Goal: Task Accomplishment & Management: Use online tool/utility

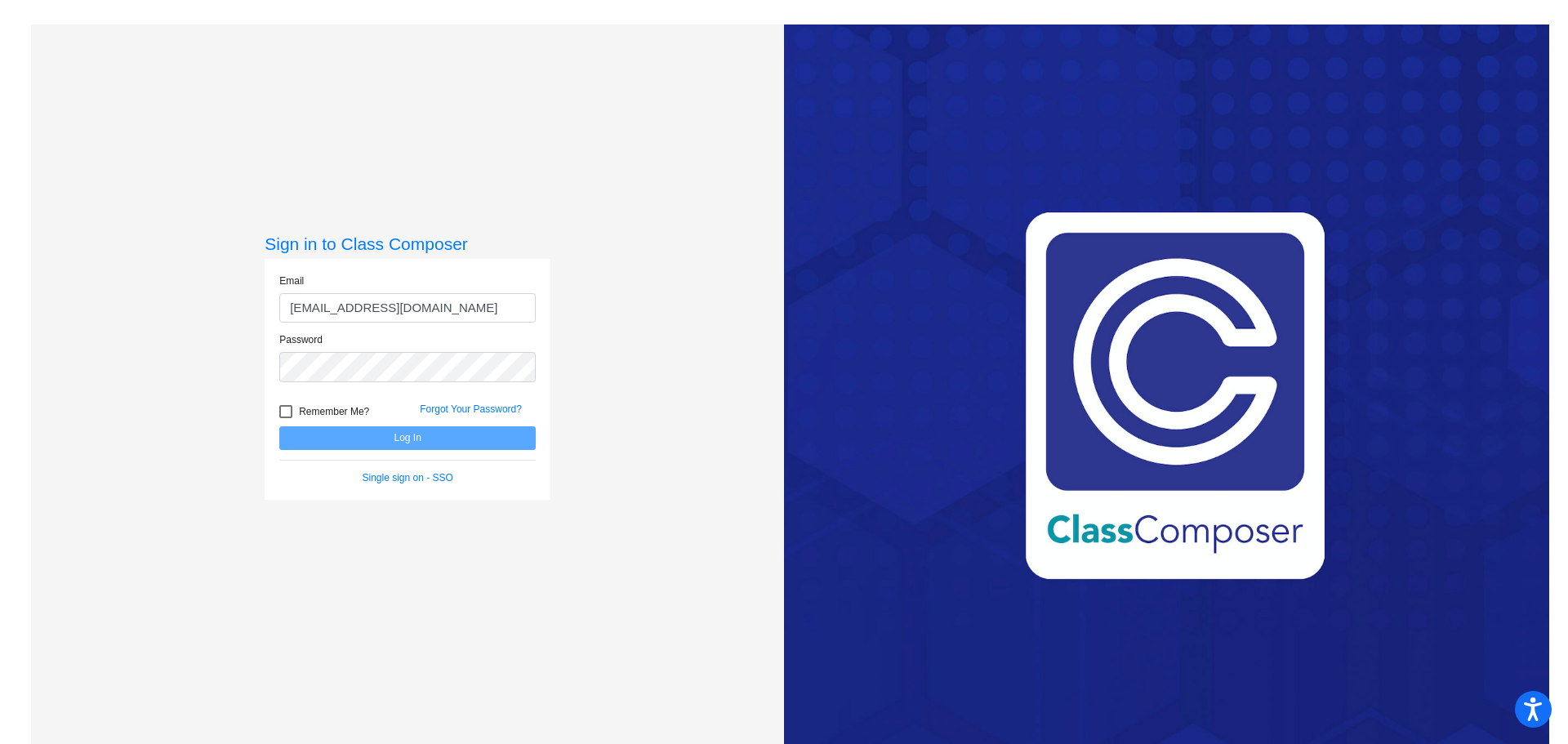
type input "[EMAIL_ADDRESS][DOMAIN_NAME]"
click at [279, 426] on button "Log In" at bounding box center [407, 438] width 256 height 24
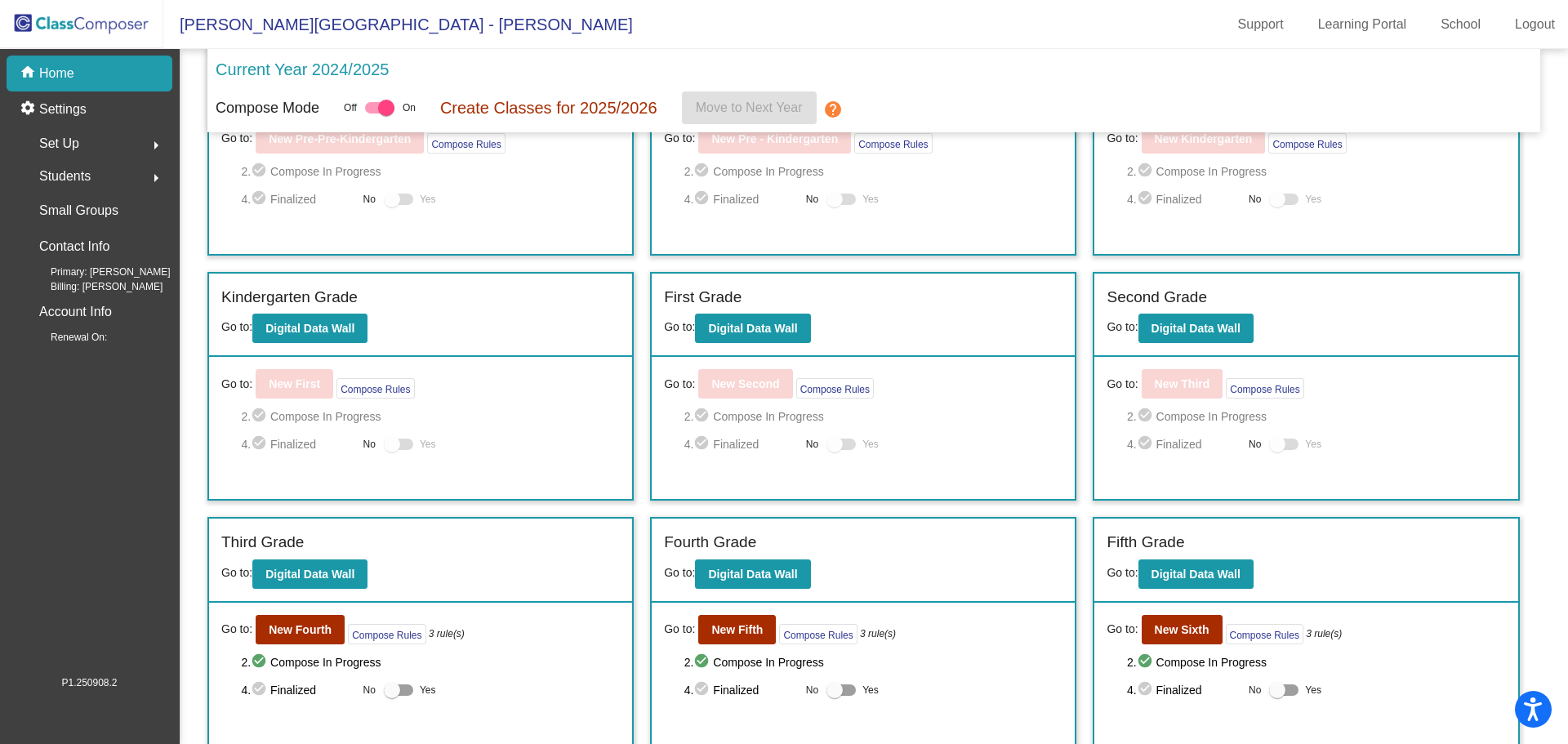
scroll to position [118, 0]
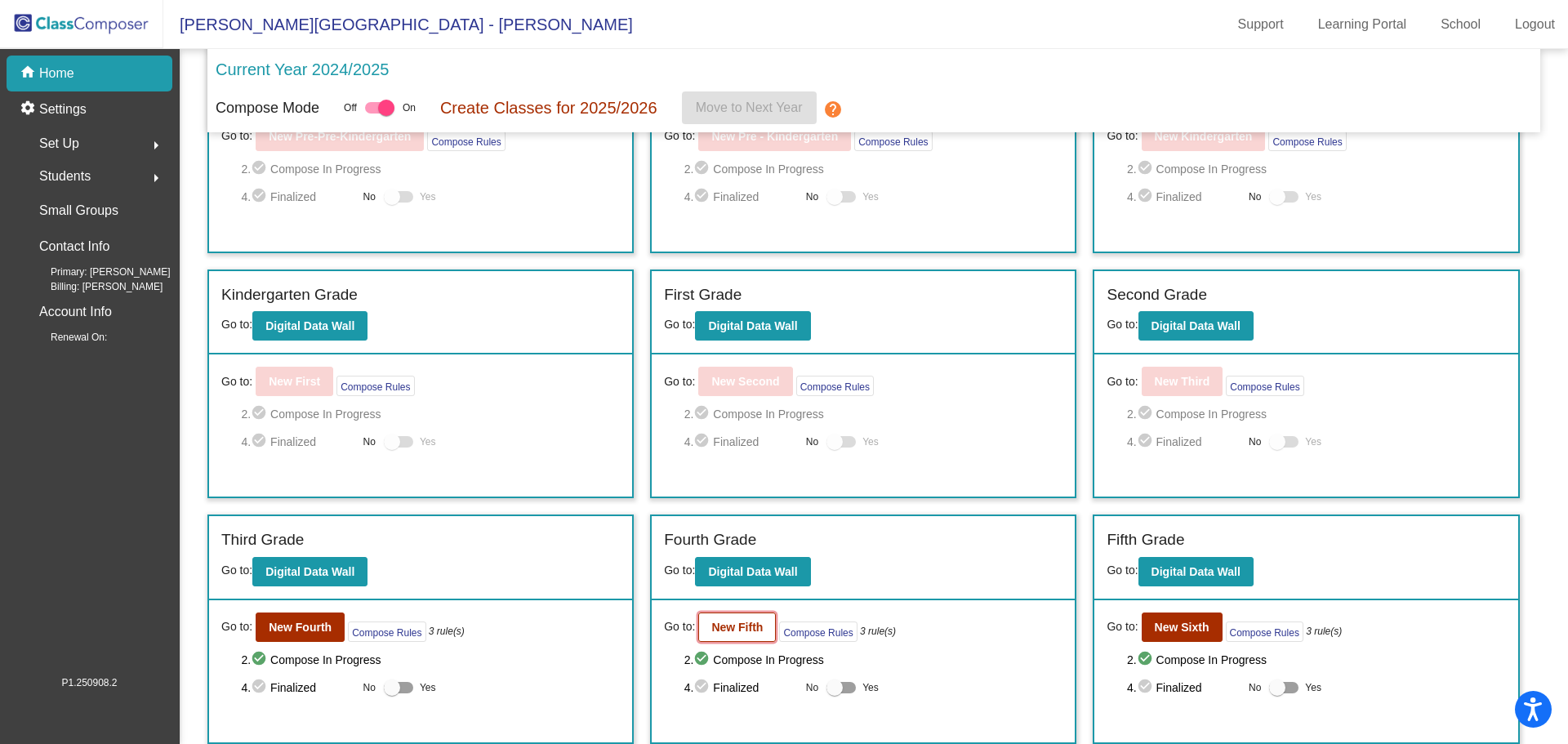
click at [720, 624] on b "New Fifth" at bounding box center [736, 627] width 51 height 13
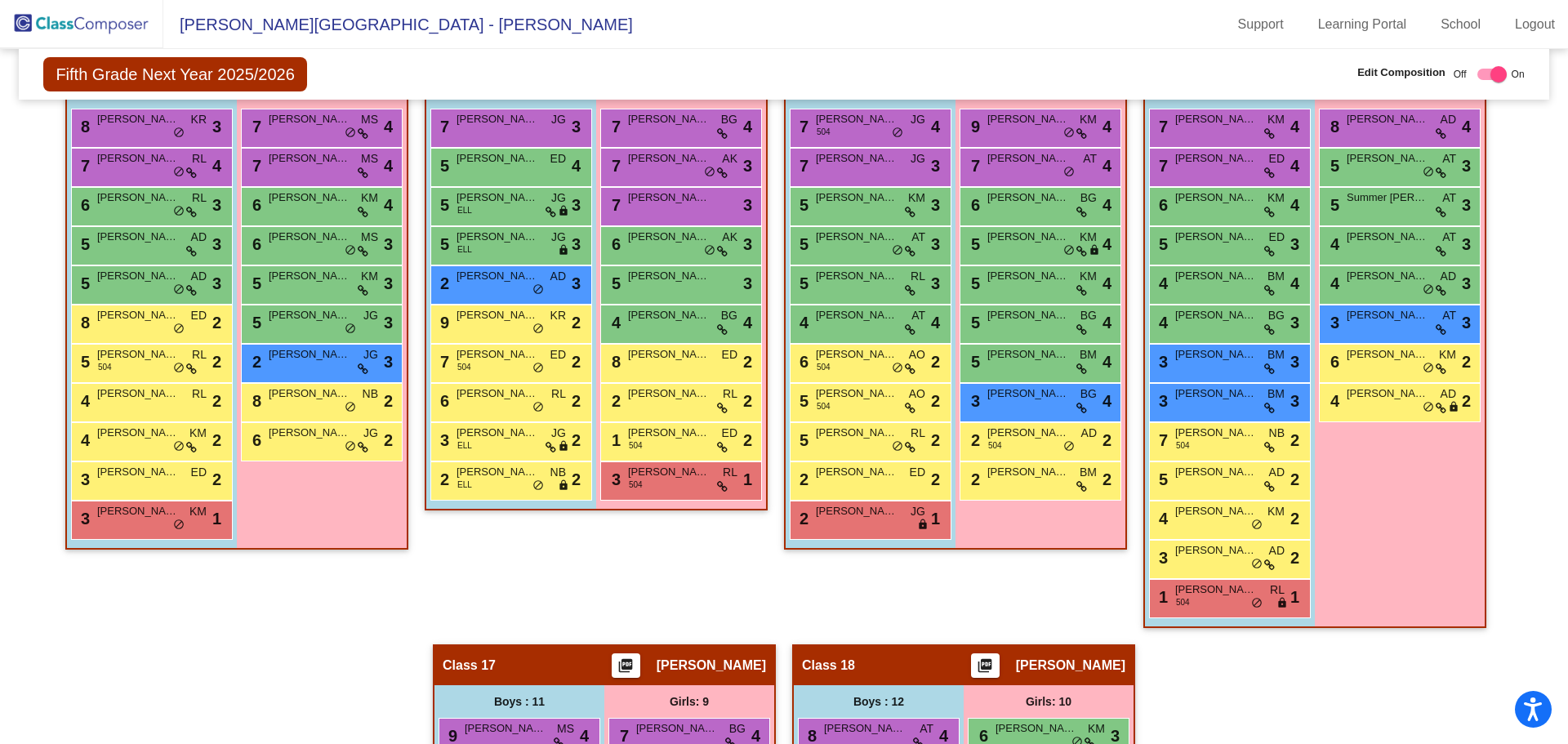
scroll to position [2500, 0]
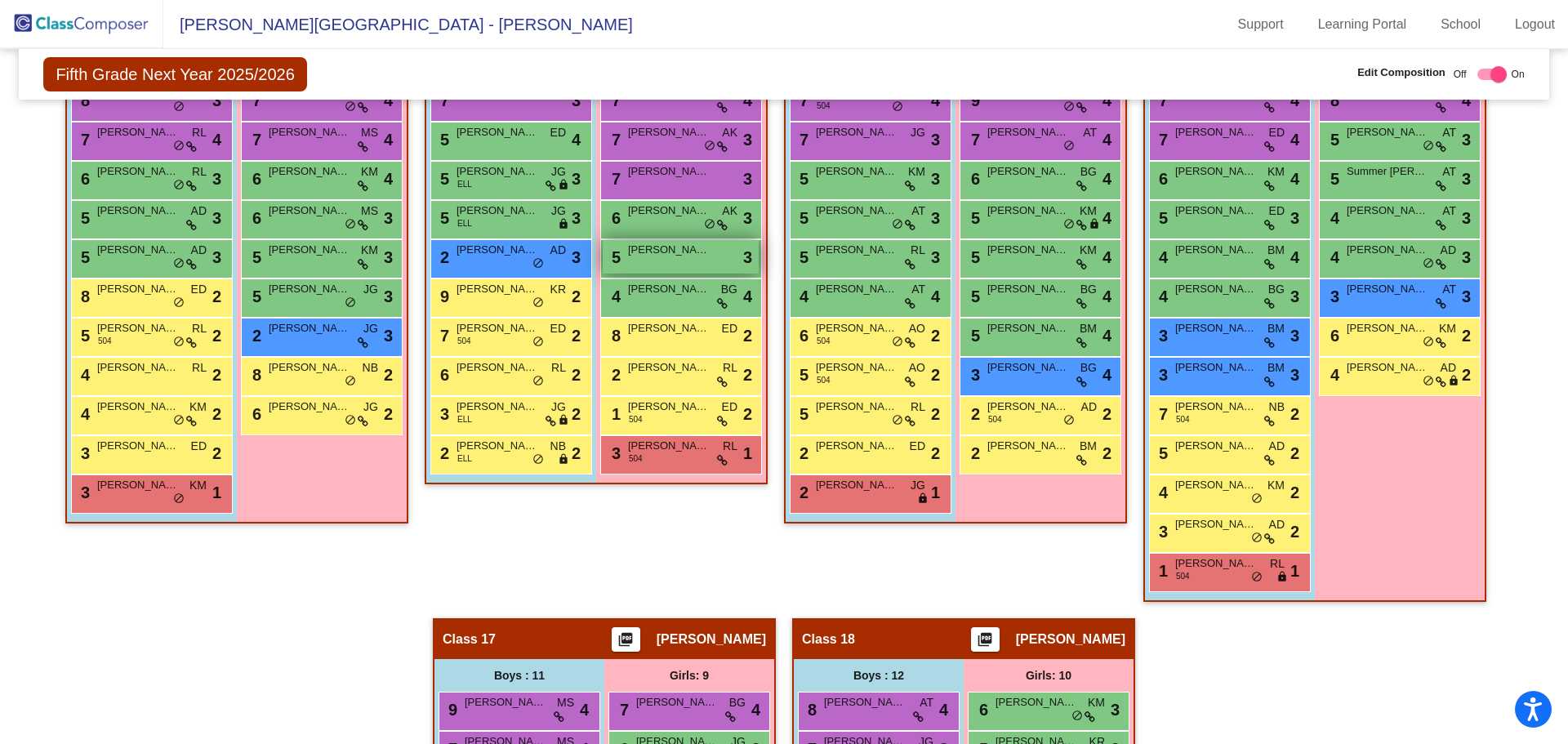
click at [658, 257] on span "[PERSON_NAME]" at bounding box center [669, 249] width 82 height 17
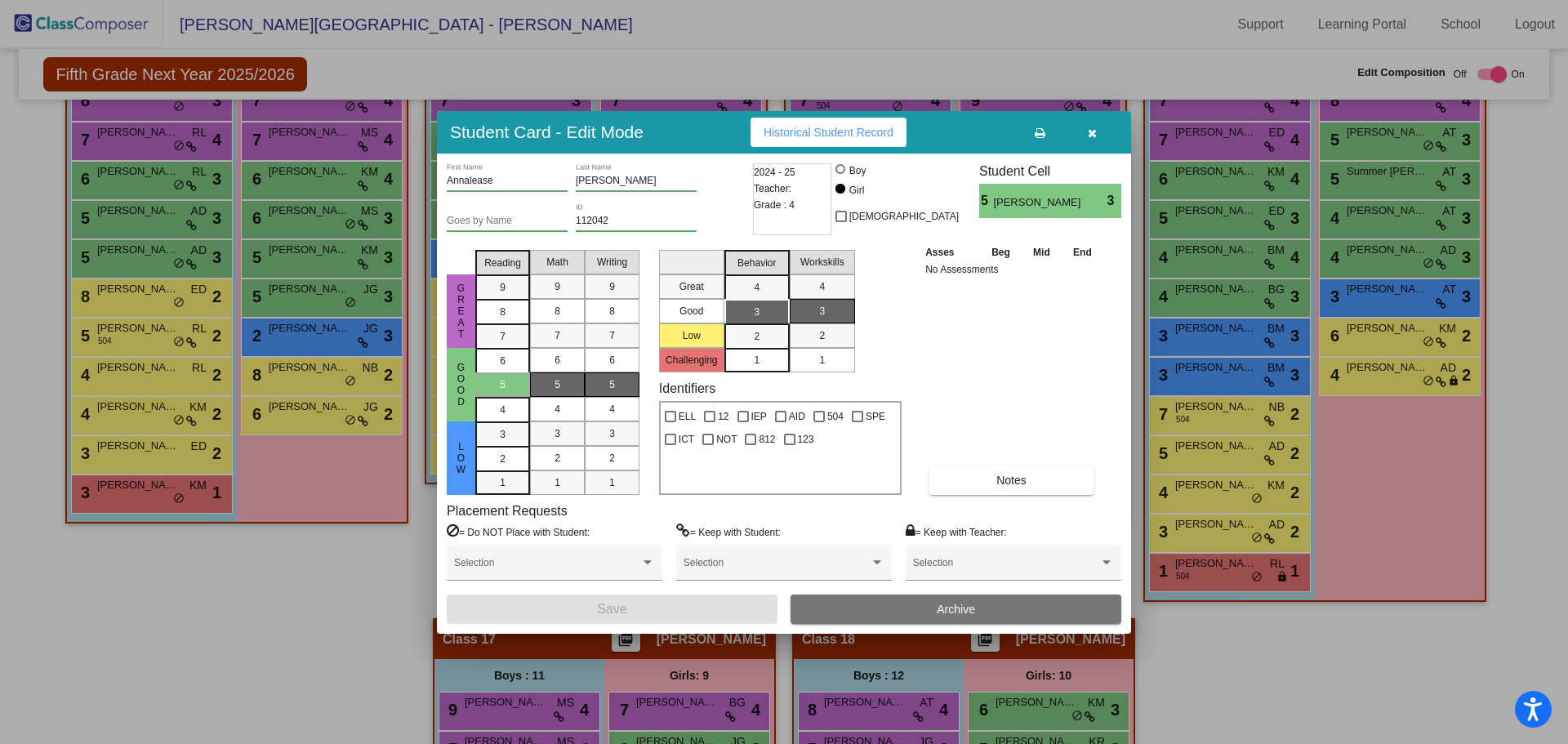
click at [1039, 129] on icon at bounding box center [1040, 133] width 11 height 11
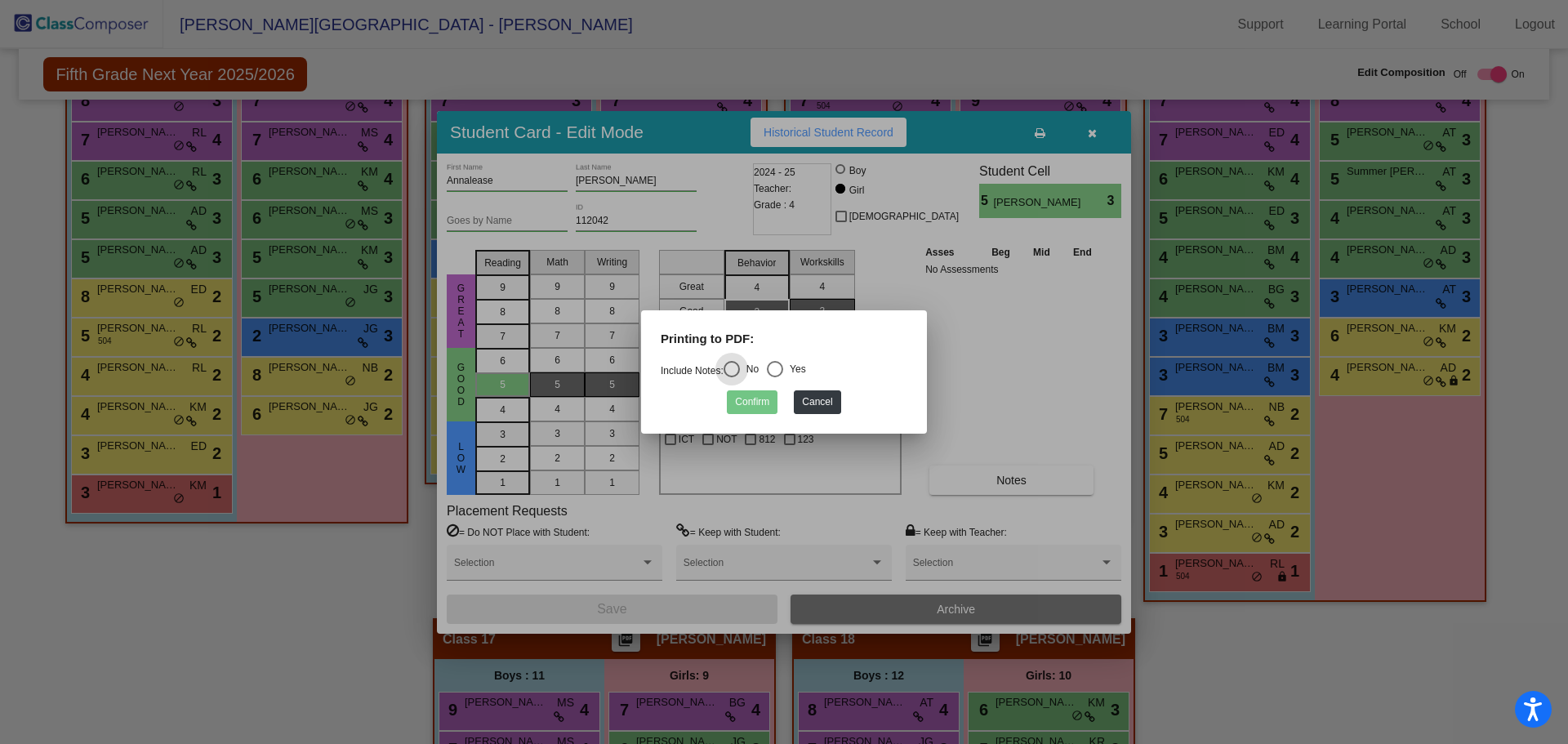
click at [780, 362] on div "Select an option" at bounding box center [774, 369] width 17 height 17
click at [775, 377] on input "Yes" at bounding box center [774, 377] width 1 height 1
radio input "true"
click at [747, 401] on button "Confirm" at bounding box center [751, 401] width 50 height 24
